Goal: Navigation & Orientation: Find specific page/section

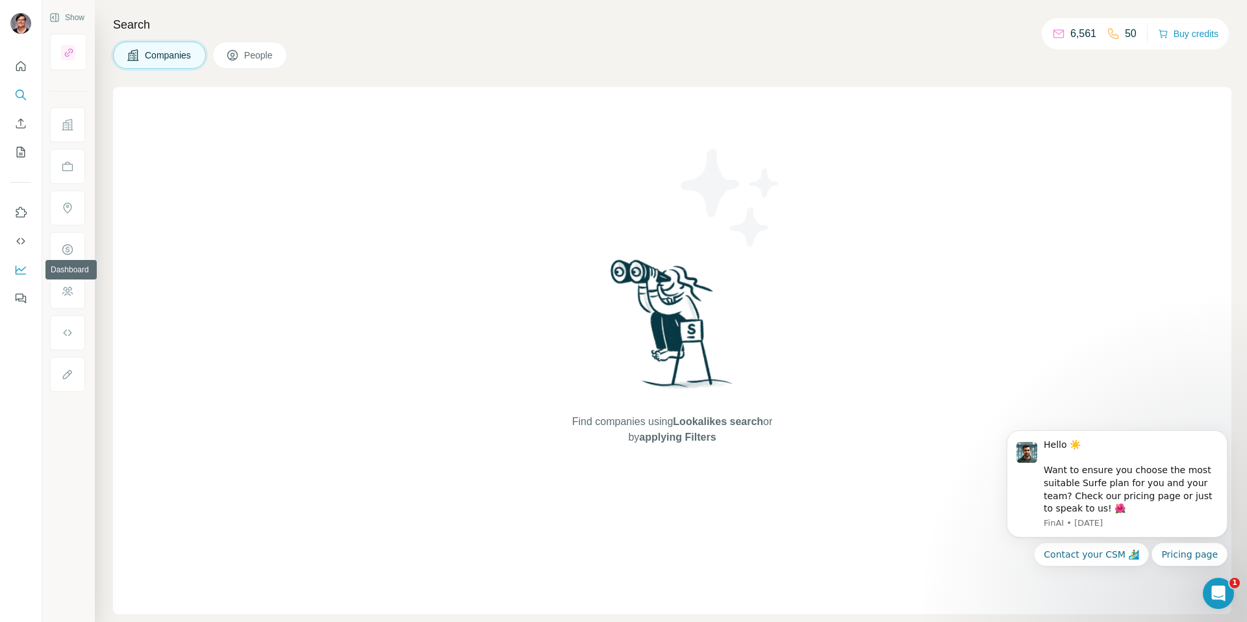
click at [15, 271] on icon "Dashboard" at bounding box center [20, 269] width 13 height 13
click at [18, 70] on icon "Quick start" at bounding box center [20, 66] width 13 height 13
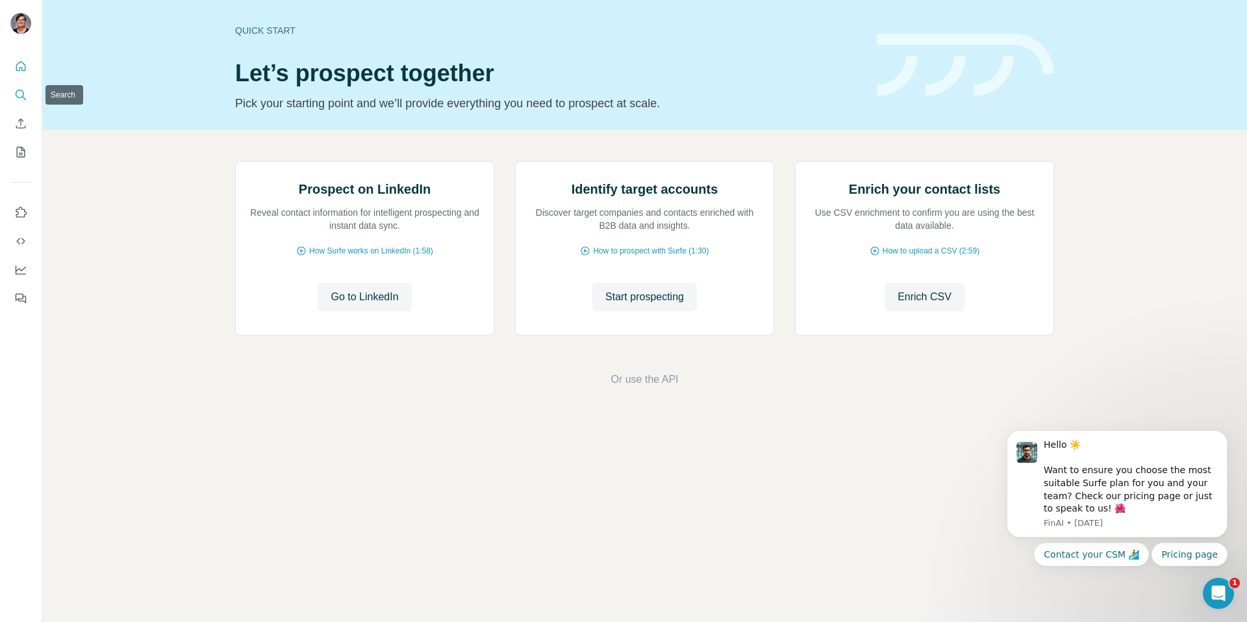
click at [23, 94] on icon "Search" at bounding box center [20, 94] width 8 height 8
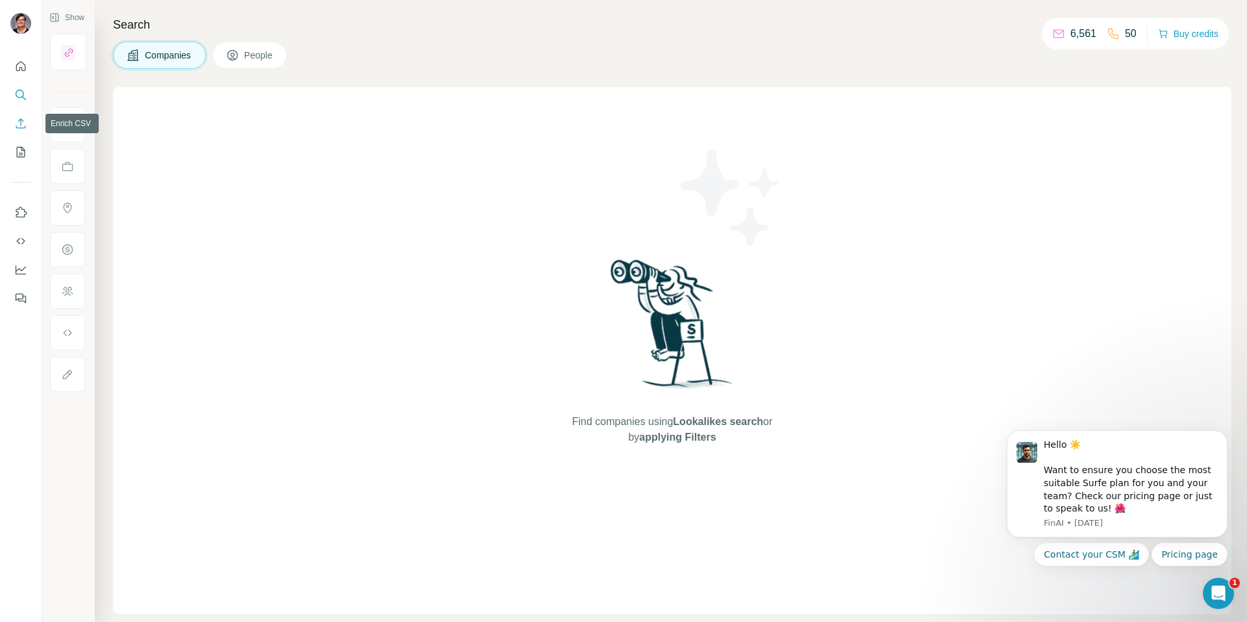
click at [24, 131] on button "Enrich CSV" at bounding box center [20, 123] width 21 height 23
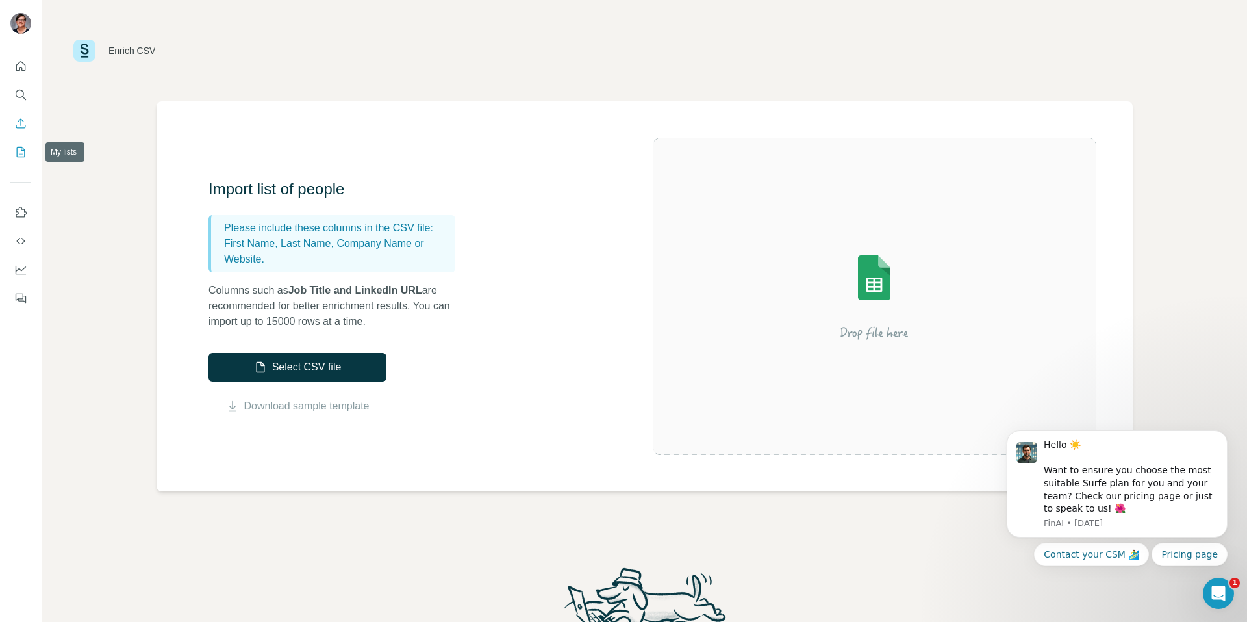
click at [22, 156] on icon "My lists" at bounding box center [20, 152] width 13 height 13
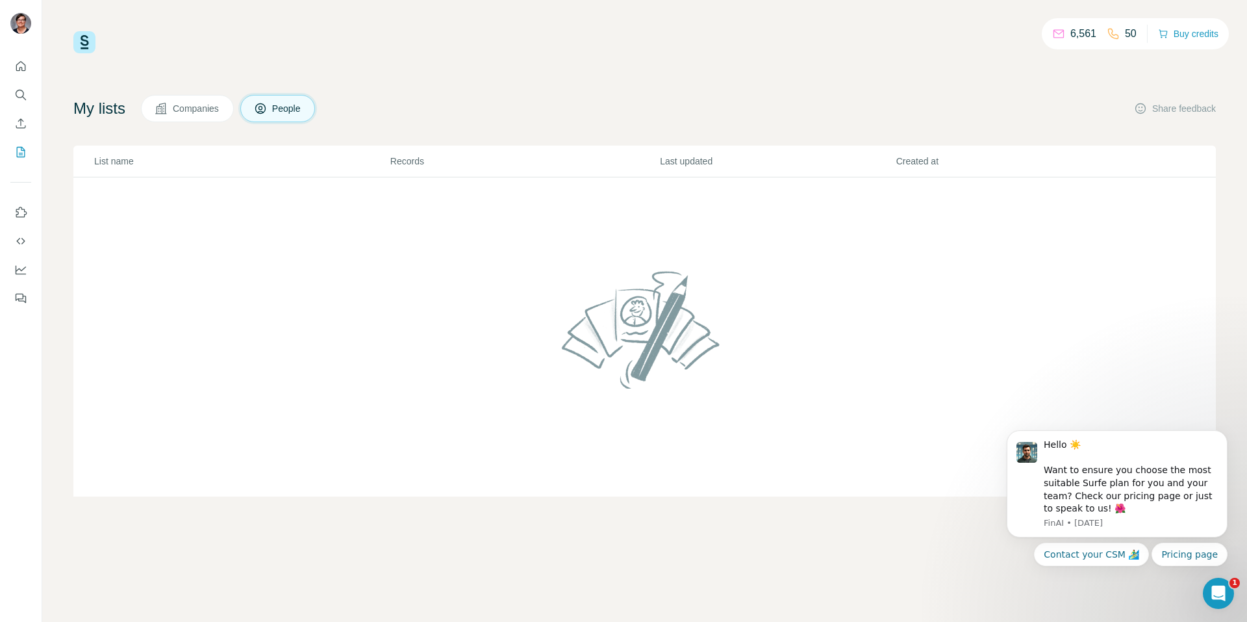
click at [188, 109] on span "Companies" at bounding box center [196, 108] width 47 height 13
click at [24, 266] on icon "Dashboard" at bounding box center [20, 269] width 13 height 13
